Goal: Check status: Check status

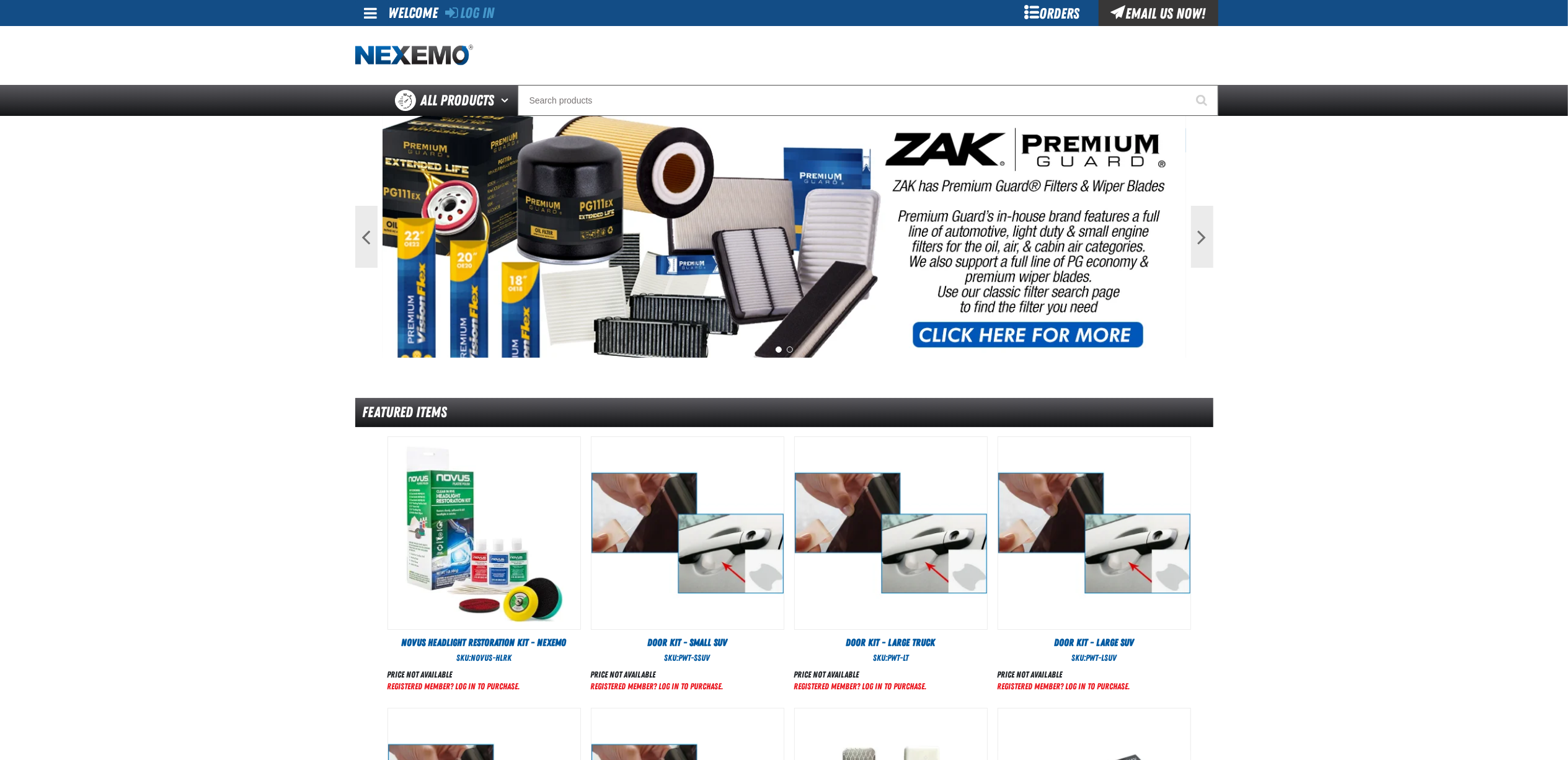
click at [1039, 11] on div "Orders" at bounding box center [1052, 13] width 93 height 26
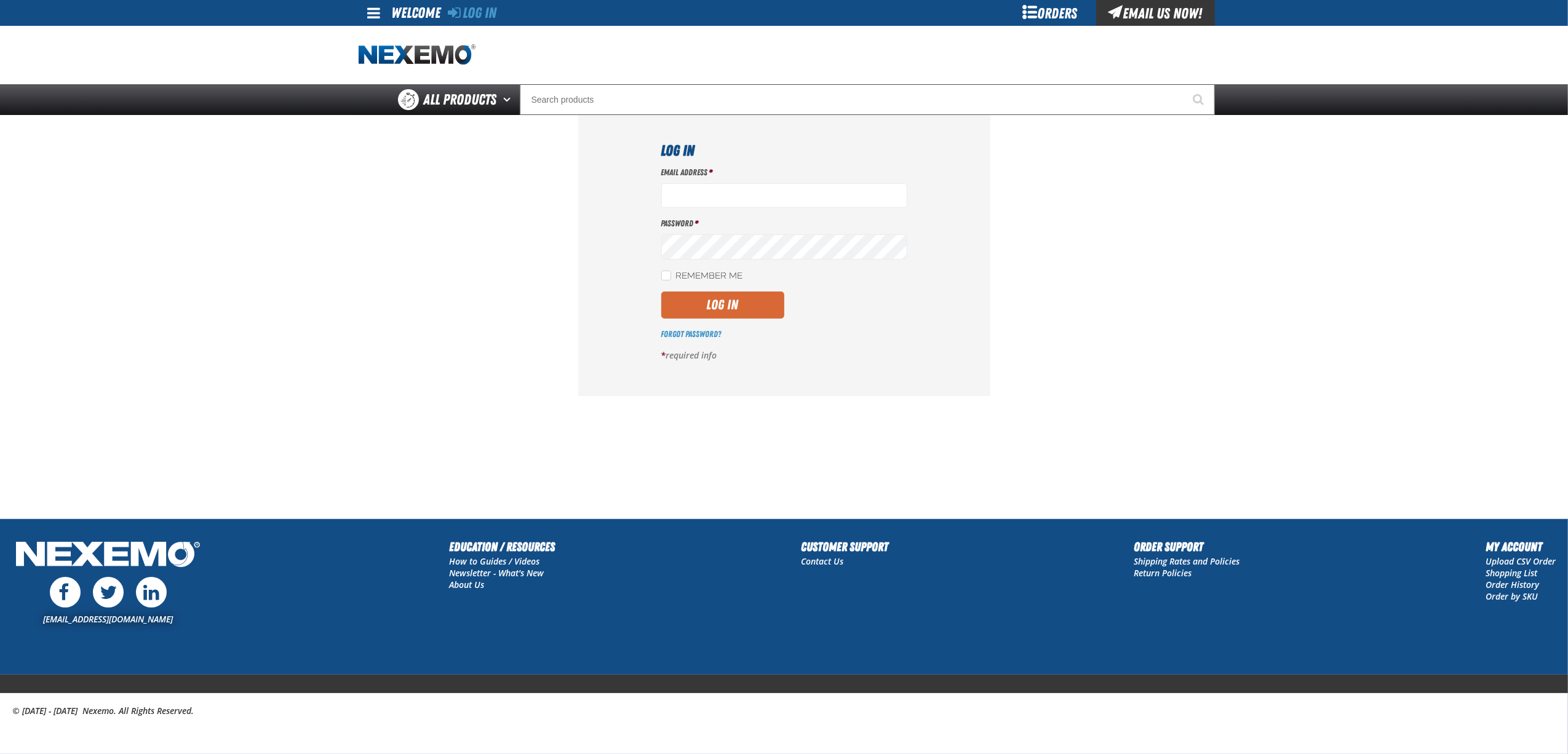
type input "bnavarro01@vtaig.com"
click at [707, 295] on button "Log In" at bounding box center [723, 304] width 123 height 27
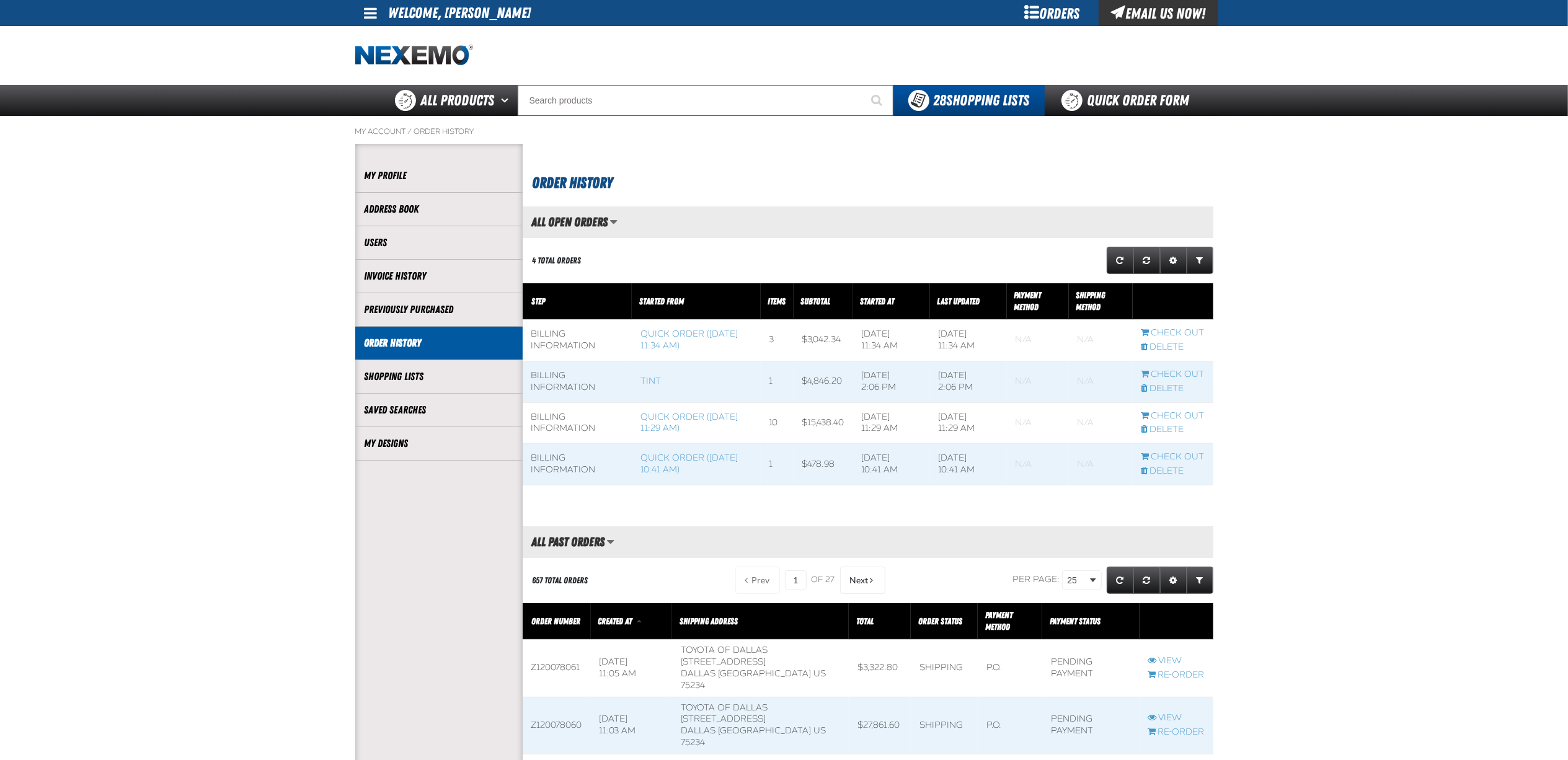
scroll to position [1, 1]
